Goal: Information Seeking & Learning: Learn about a topic

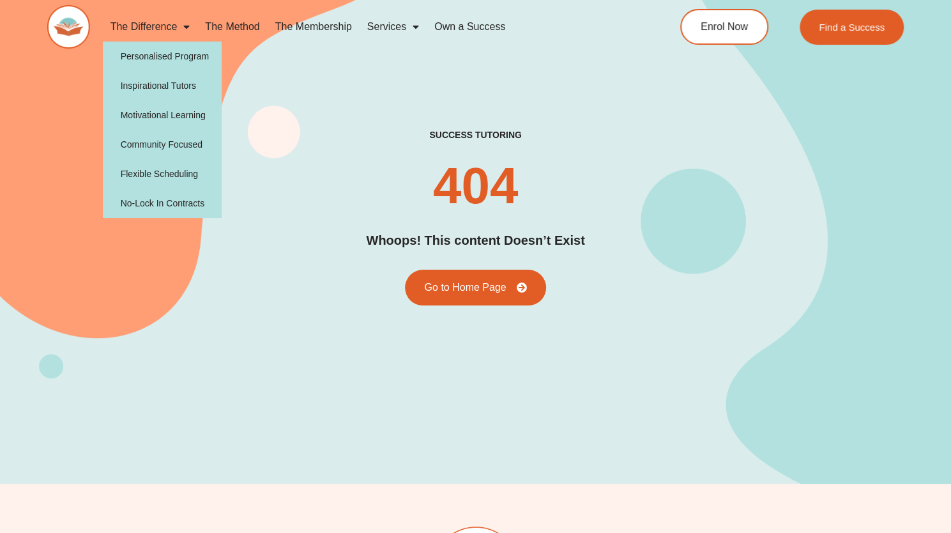
click at [77, 26] on img at bounding box center [68, 26] width 42 height 43
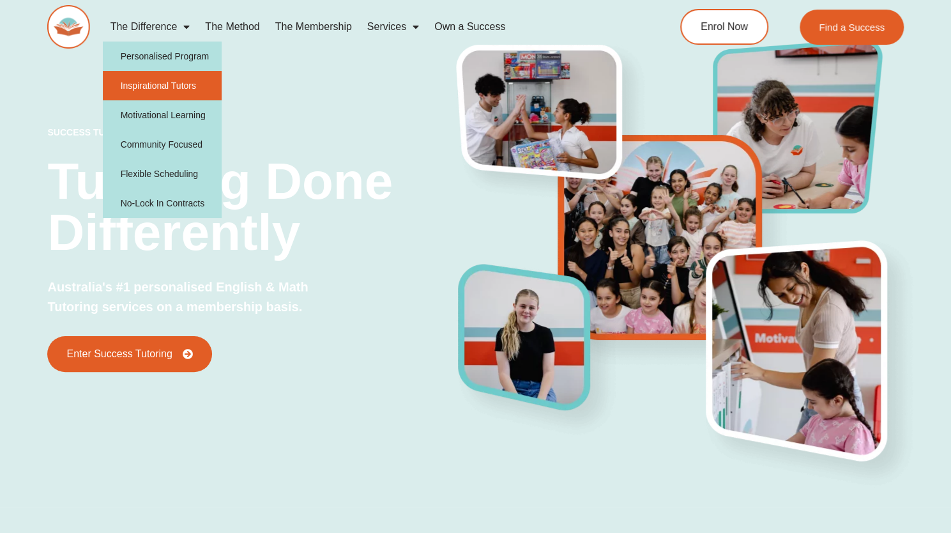
click at [146, 81] on link "Inspirational Tutors" at bounding box center [162, 85] width 119 height 29
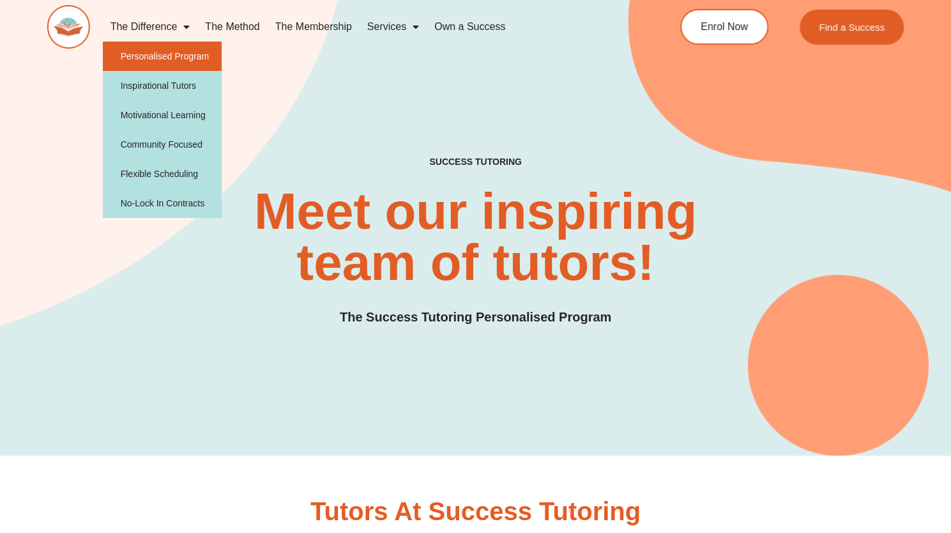
click at [151, 53] on link "Personalised Program" at bounding box center [162, 56] width 119 height 29
